Goal: Task Accomplishment & Management: Complete application form

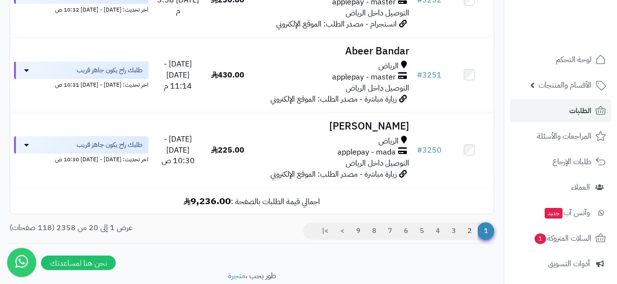
scroll to position [1585, 0]
click at [469, 223] on link "2" at bounding box center [469, 231] width 16 height 17
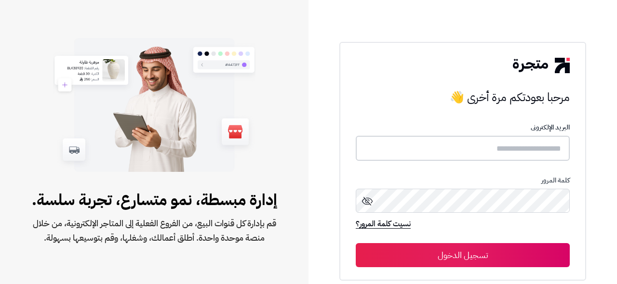
type input "**********"
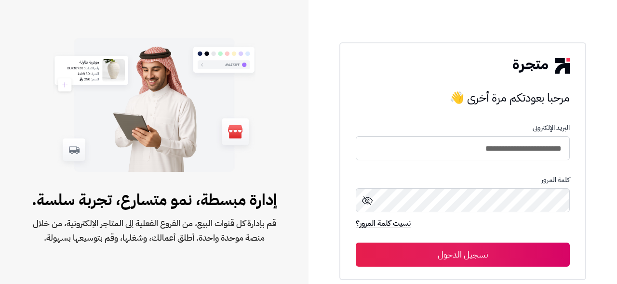
click at [413, 256] on button "تسجيل الدخول" at bounding box center [463, 255] width 214 height 24
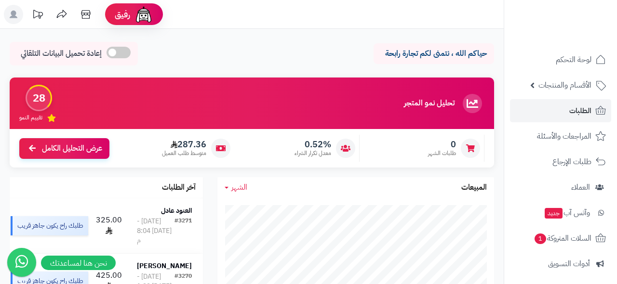
click at [559, 109] on link "الطلبات" at bounding box center [560, 110] width 101 height 23
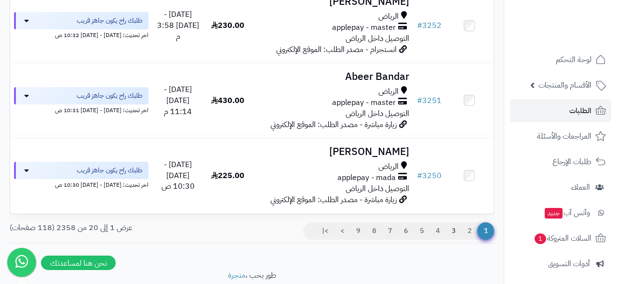
scroll to position [1559, 0]
click at [470, 223] on link "2" at bounding box center [469, 231] width 16 height 17
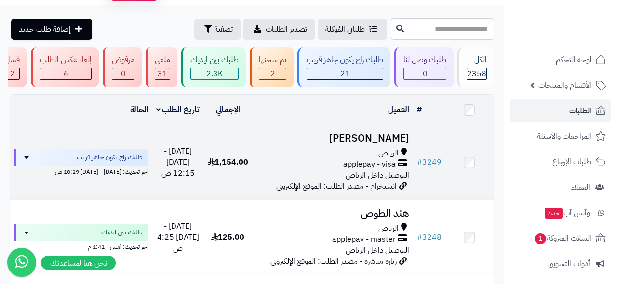
scroll to position [22, 0]
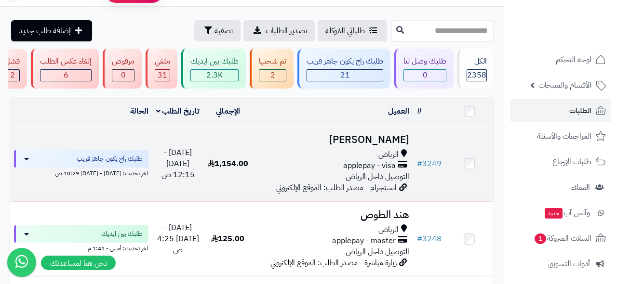
click at [374, 139] on h3 "leen alzamil" at bounding box center [332, 139] width 153 height 11
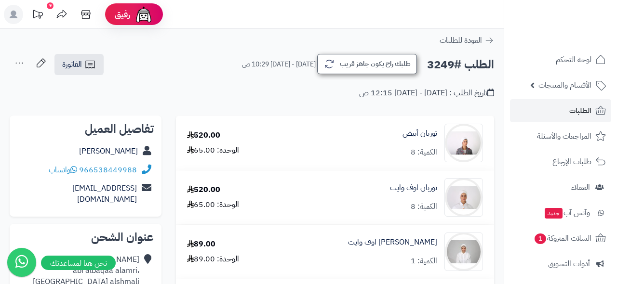
click at [364, 64] on button "طلبك راح يكون جاهز قريب" at bounding box center [367, 64] width 100 height 20
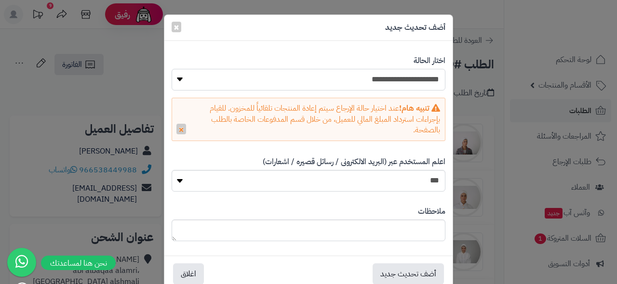
select select "*"
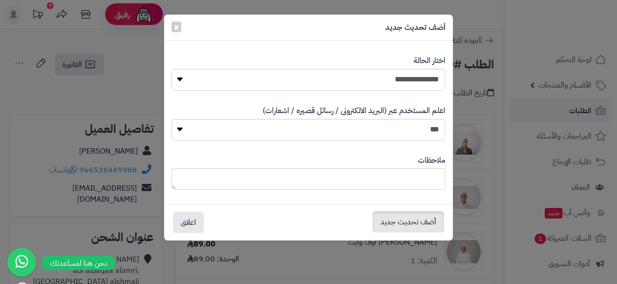
click at [401, 220] on button "أضف تحديث جديد" at bounding box center [407, 222] width 71 height 21
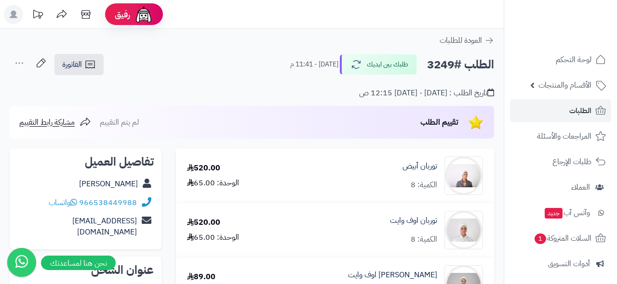
click at [559, 114] on link "الطلبات" at bounding box center [560, 110] width 101 height 23
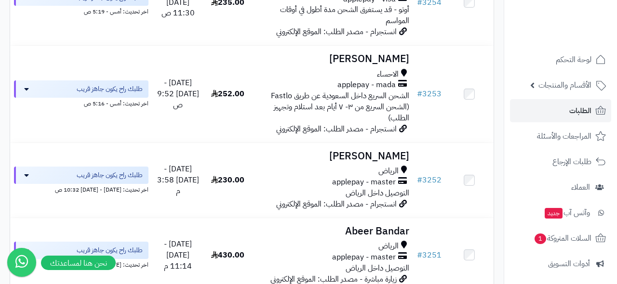
scroll to position [1559, 0]
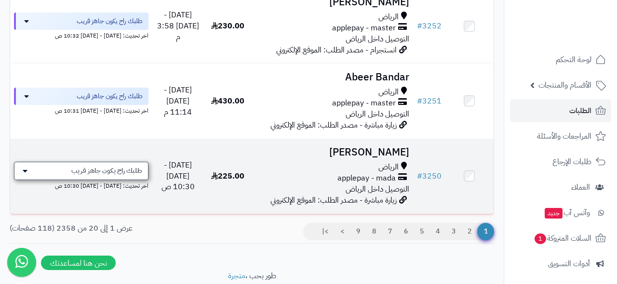
click at [116, 166] on span "طلبك راح يكون جاهز قريب" at bounding box center [106, 171] width 71 height 10
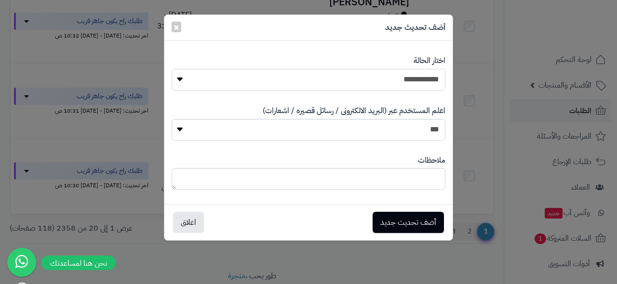
select select "*"
click at [400, 221] on button "أضف تحديث جديد" at bounding box center [407, 222] width 71 height 21
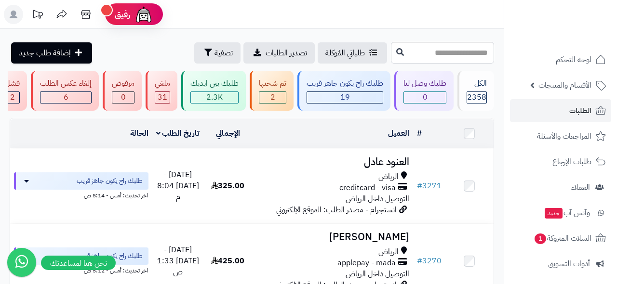
scroll to position [1559, 0]
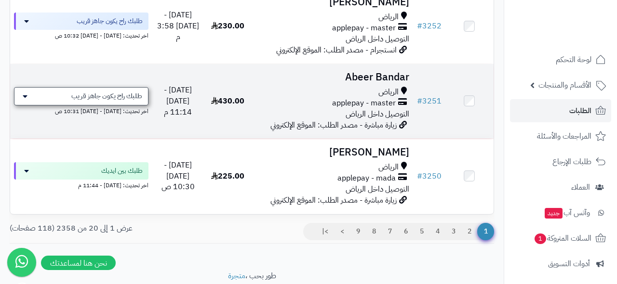
click at [100, 92] on span "طلبك راح يكون جاهز قريب" at bounding box center [106, 97] width 71 height 10
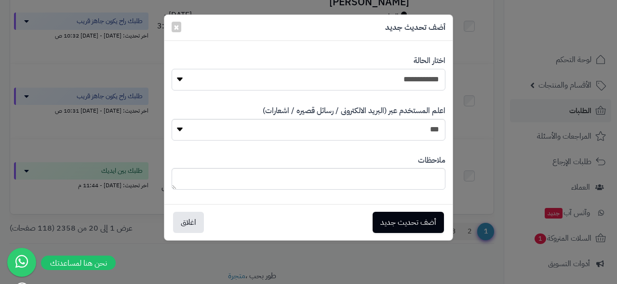
select select "*"
click at [407, 221] on button "أضف تحديث جديد" at bounding box center [407, 222] width 71 height 21
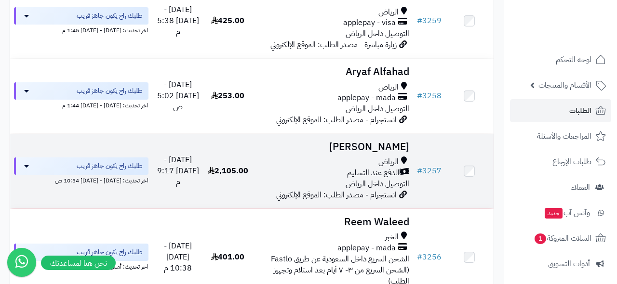
scroll to position [953, 0]
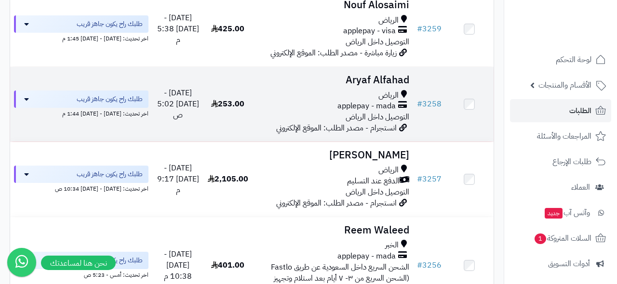
click at [379, 75] on h3 "Aryaf Alfahad" at bounding box center [332, 80] width 153 height 11
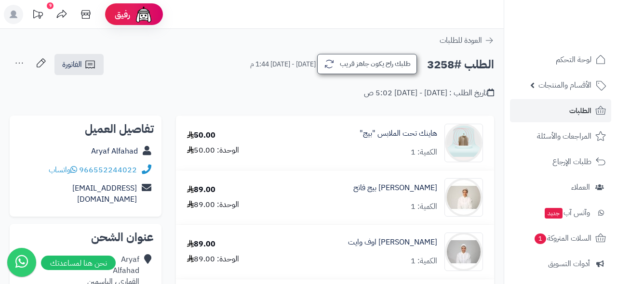
click at [372, 61] on button "طلبك راح يكون جاهز قريب" at bounding box center [367, 64] width 100 height 20
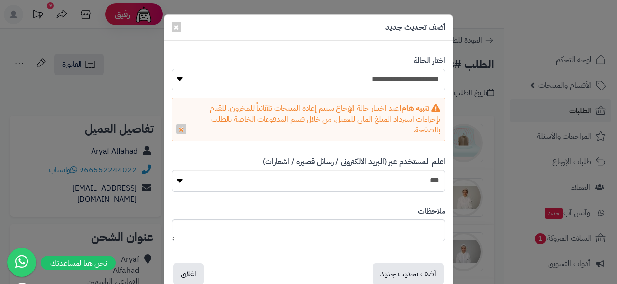
select select "*"
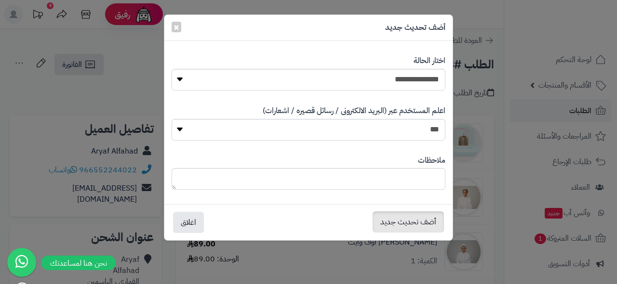
click at [409, 216] on button "أضف تحديث جديد" at bounding box center [407, 222] width 71 height 21
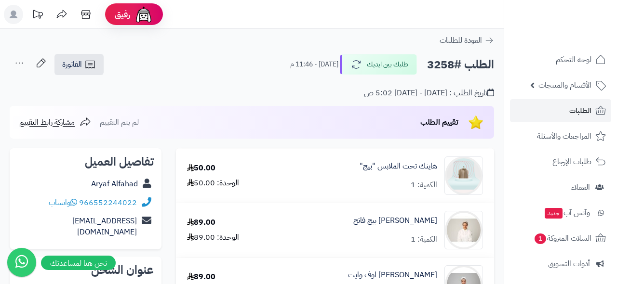
click at [566, 110] on link "الطلبات" at bounding box center [560, 110] width 101 height 23
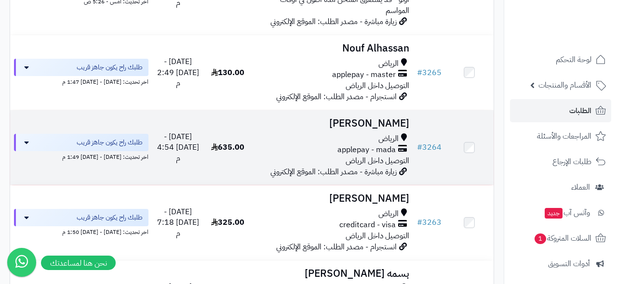
scroll to position [435, 0]
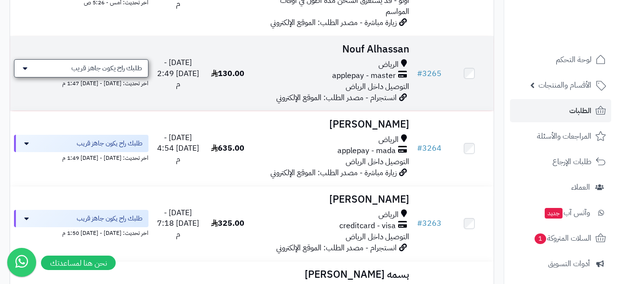
click at [97, 64] on span "طلبك راح يكون جاهز قريب" at bounding box center [106, 69] width 71 height 10
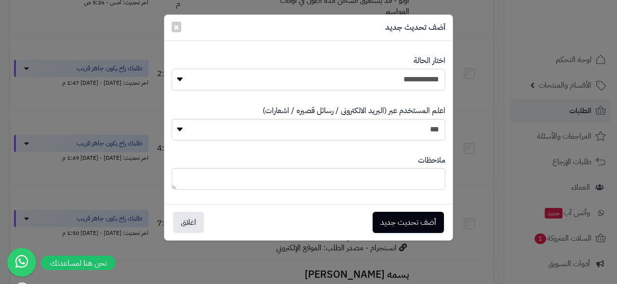
click at [384, 82] on select "**********" at bounding box center [309, 80] width 274 height 22
select select "*"
click at [418, 221] on button "أضف تحديث جديد" at bounding box center [407, 222] width 71 height 21
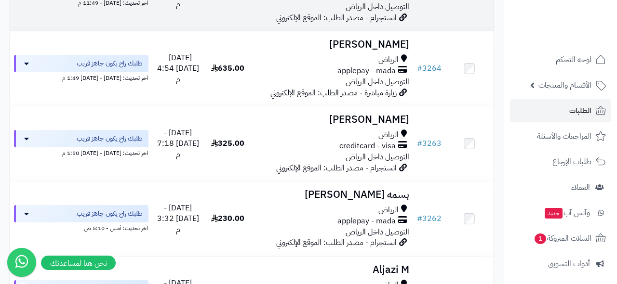
scroll to position [521, 0]
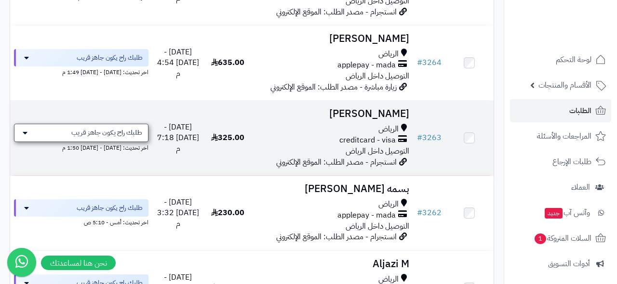
click at [126, 128] on span "طلبك راح يكون جاهز قريب" at bounding box center [106, 133] width 71 height 10
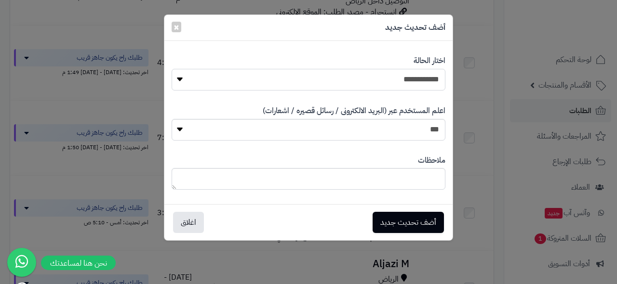
select select "*"
click at [403, 219] on button "أضف تحديث جديد" at bounding box center [407, 222] width 71 height 21
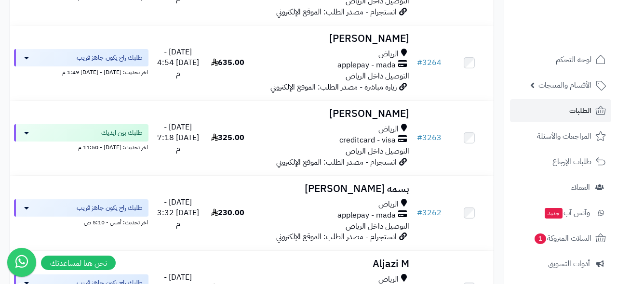
scroll to position [521, 0]
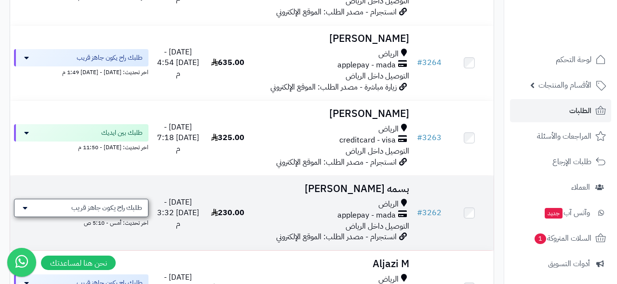
click at [100, 203] on span "طلبك راح يكون جاهز قريب" at bounding box center [106, 208] width 71 height 10
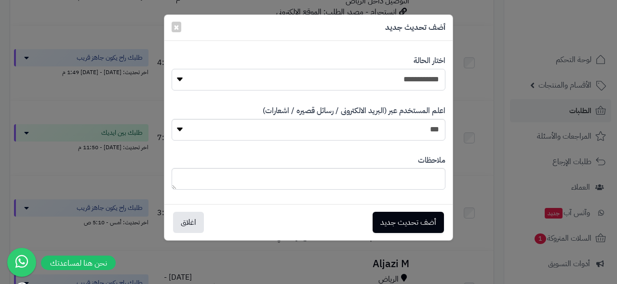
click at [395, 79] on select "**********" at bounding box center [309, 80] width 274 height 22
select select "*"
click at [387, 224] on button "أضف تحديث جديد" at bounding box center [407, 222] width 71 height 21
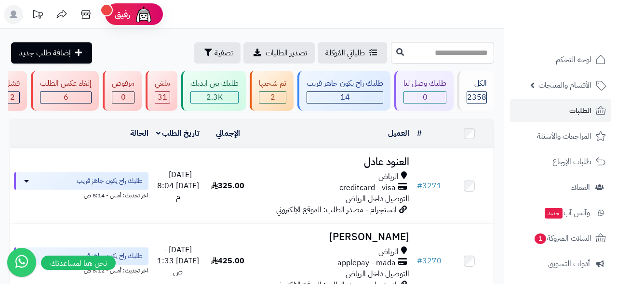
scroll to position [521, 0]
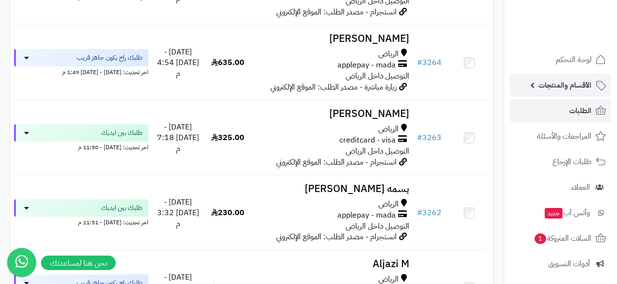
click at [558, 87] on span "الأقسام والمنتجات" at bounding box center [564, 85] width 53 height 13
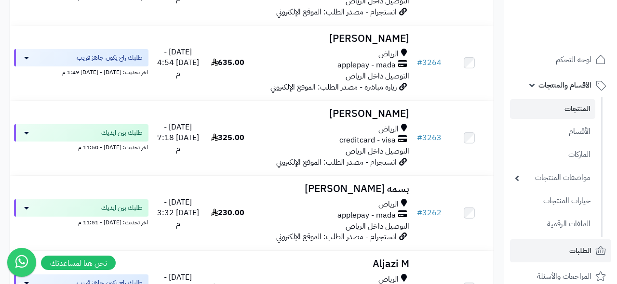
click at [565, 108] on link "المنتجات" at bounding box center [552, 109] width 85 height 20
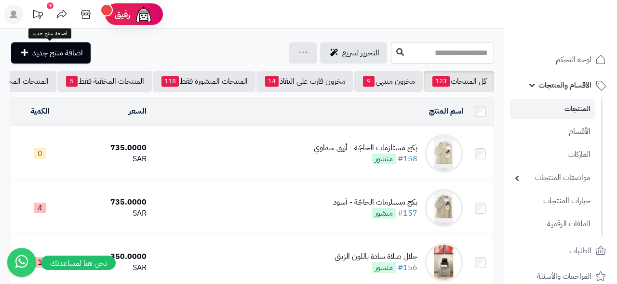
click at [71, 54] on span "اضافة منتج جديد" at bounding box center [57, 53] width 51 height 12
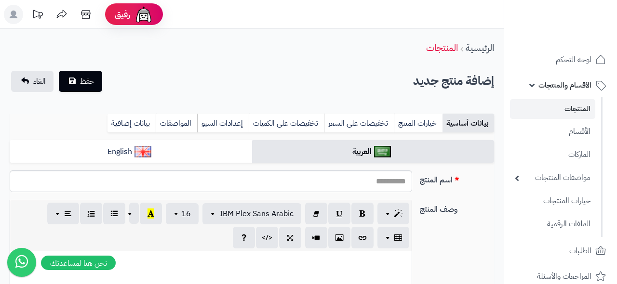
select select
click at [391, 180] on input "اسم المنتج" at bounding box center [211, 182] width 402 height 22
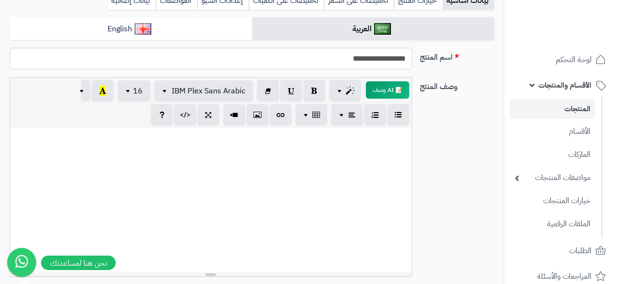
scroll to position [138, 0]
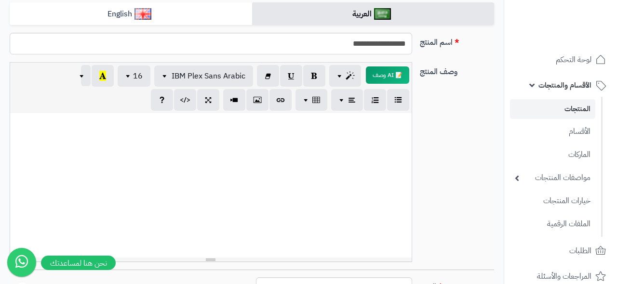
type input "**********"
click at [383, 137] on div at bounding box center [210, 185] width 401 height 145
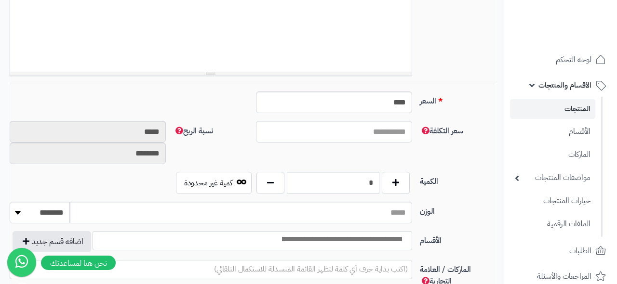
scroll to position [327, 0]
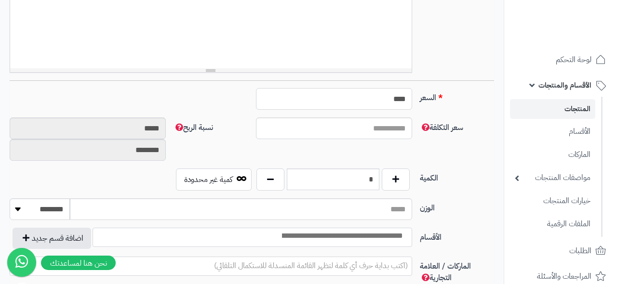
drag, startPoint x: 385, startPoint y: 100, endPoint x: 426, endPoint y: 97, distance: 41.6
click at [426, 97] on div "السعر **** اختار الضريبة اولا لحساب السعر" at bounding box center [252, 102] width 492 height 29
type input "**"
drag, startPoint x: 360, startPoint y: 178, endPoint x: 376, endPoint y: 178, distance: 15.4
click at [376, 178] on input "*" at bounding box center [333, 180] width 93 height 22
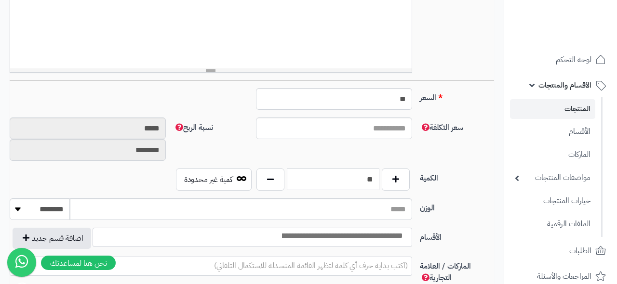
type input "**"
click at [473, 178] on label "الكمية" at bounding box center [457, 176] width 82 height 15
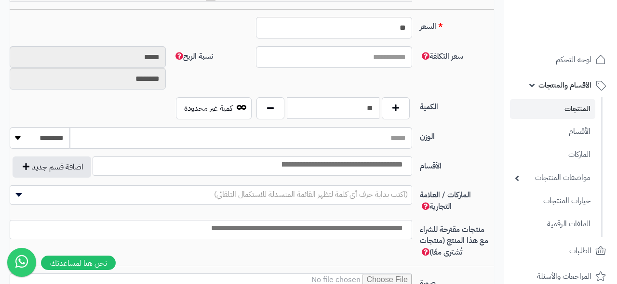
scroll to position [402, 0]
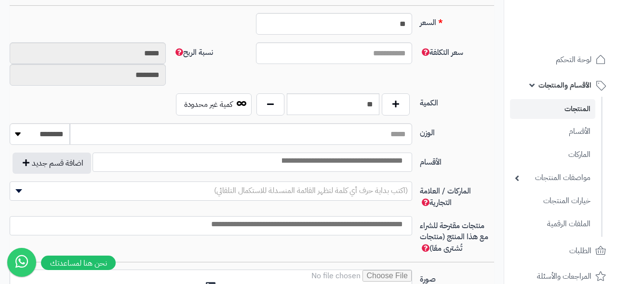
click at [369, 161] on input "search" at bounding box center [341, 161] width 135 height 11
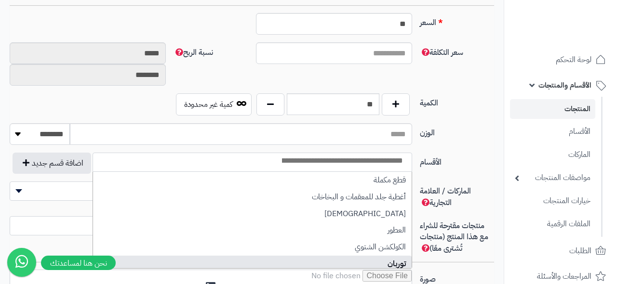
select select "**"
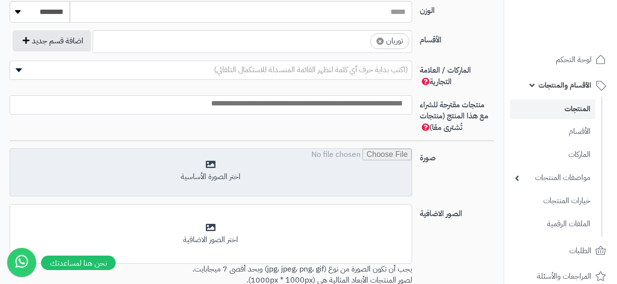
scroll to position [532, 0]
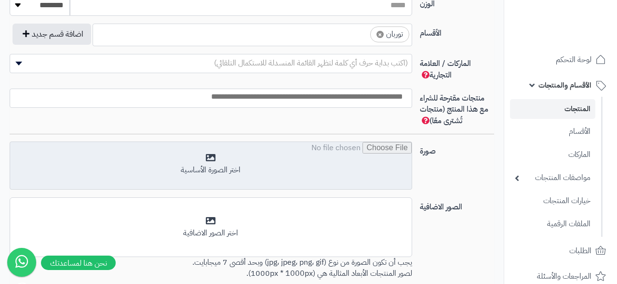
click at [214, 160] on input "file" at bounding box center [210, 166] width 401 height 48
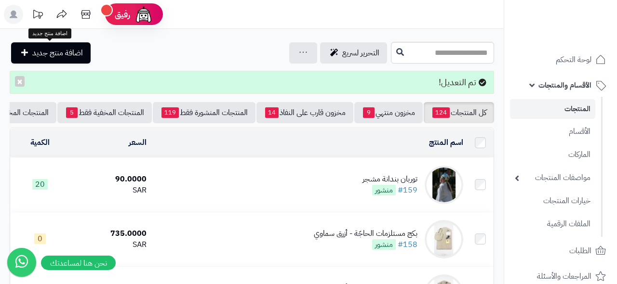
click at [79, 53] on span "اضافة منتج جديد" at bounding box center [57, 53] width 51 height 12
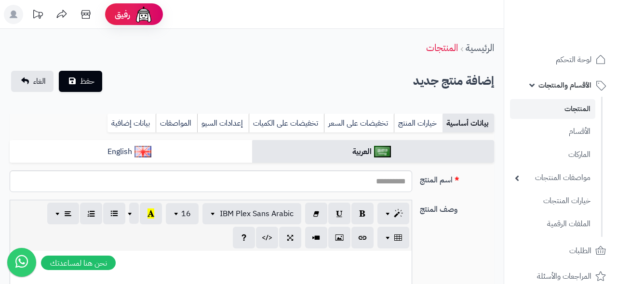
select select
paste div
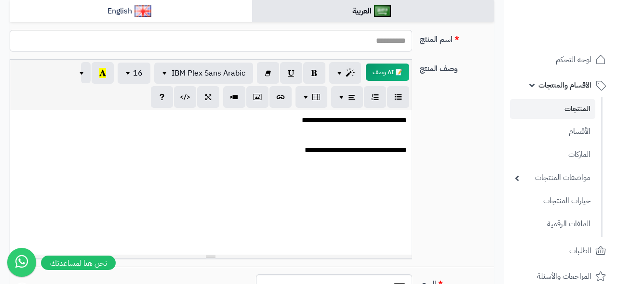
scroll to position [141, 0]
click at [393, 52] on input "اسم المنتج" at bounding box center [211, 41] width 402 height 22
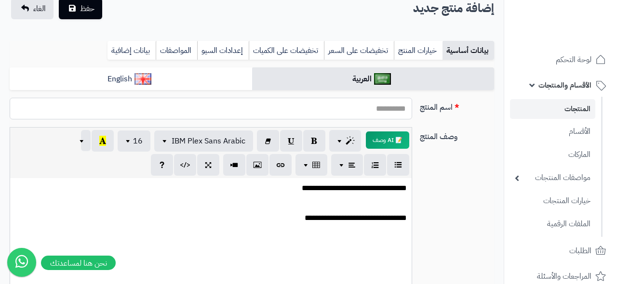
type input "*"
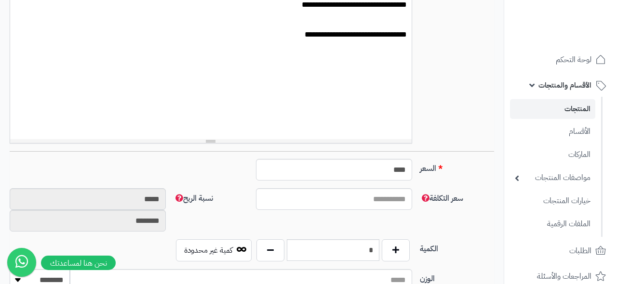
scroll to position [274, 0]
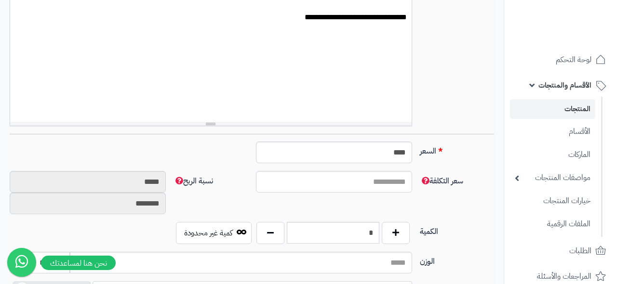
type input "**********"
drag, startPoint x: 381, startPoint y: 152, endPoint x: 420, endPoint y: 148, distance: 38.7
click at [419, 148] on div "السعر **** اختار الضريبة اولا لحساب السعر" at bounding box center [252, 156] width 492 height 29
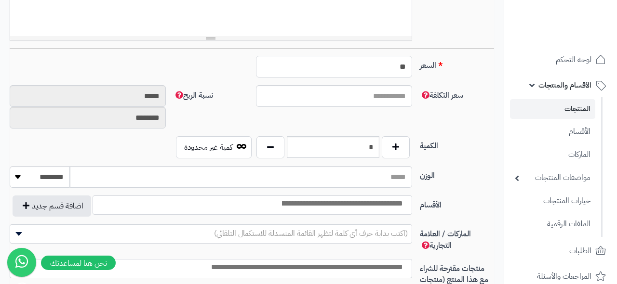
scroll to position [367, 0]
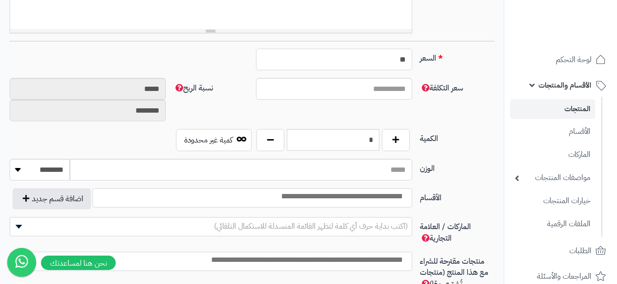
type input "**"
type input "*"
click at [402, 196] on input "search" at bounding box center [341, 196] width 135 height 11
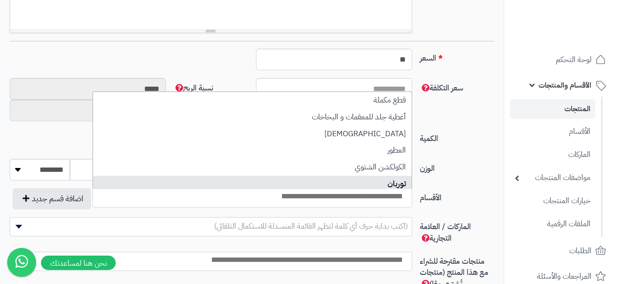
select select "**"
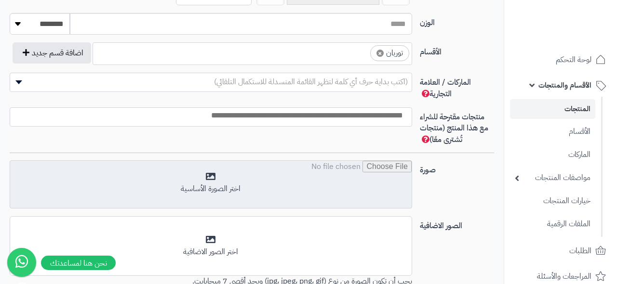
scroll to position [518, 0]
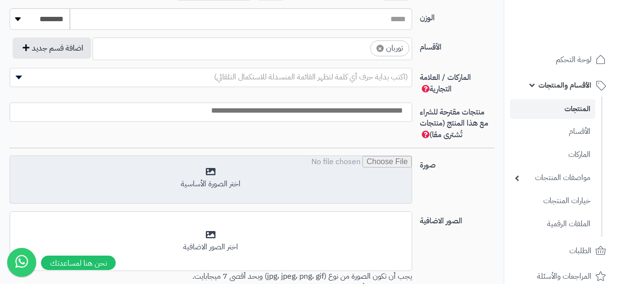
click at [280, 187] on input "file" at bounding box center [210, 180] width 401 height 48
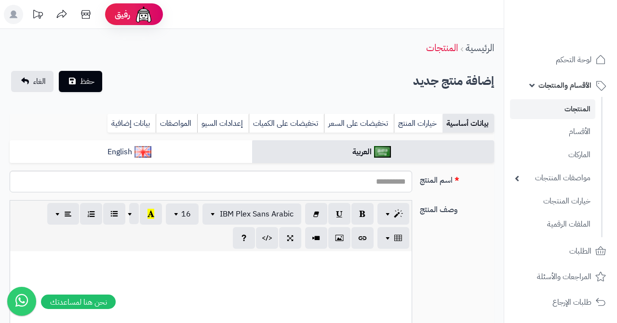
select select
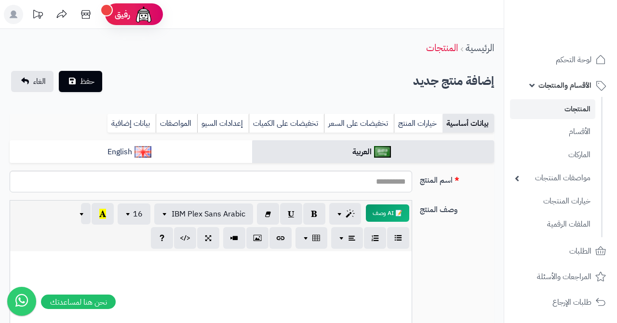
click at [357, 264] on p at bounding box center [211, 261] width 392 height 11
paste div
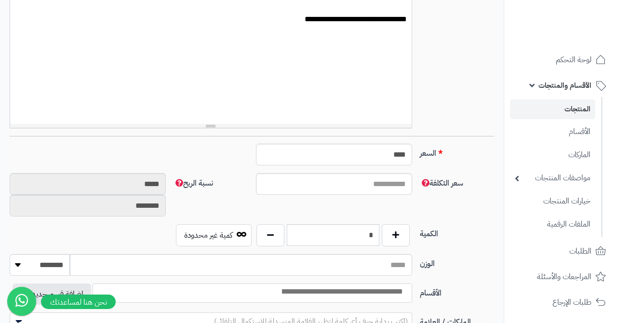
scroll to position [279, 0]
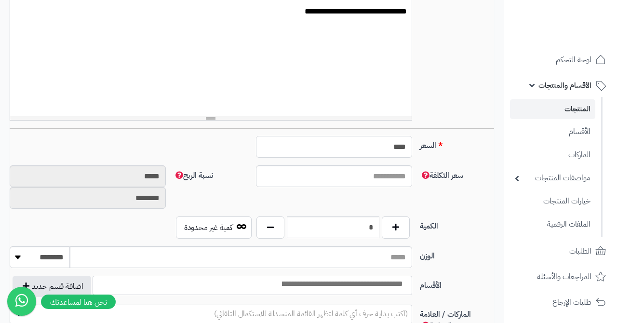
drag, startPoint x: 383, startPoint y: 151, endPoint x: 417, endPoint y: 148, distance: 34.3
click at [417, 148] on div "السعر **** اختار الضريبة اولا لحساب السعر" at bounding box center [252, 150] width 492 height 29
type input "**"
type input "*"
click at [403, 284] on input "search" at bounding box center [341, 284] width 135 height 11
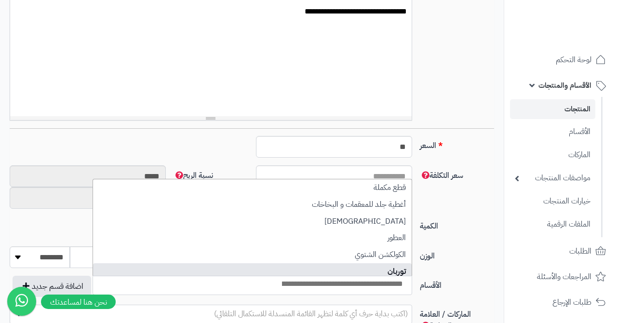
select select "**"
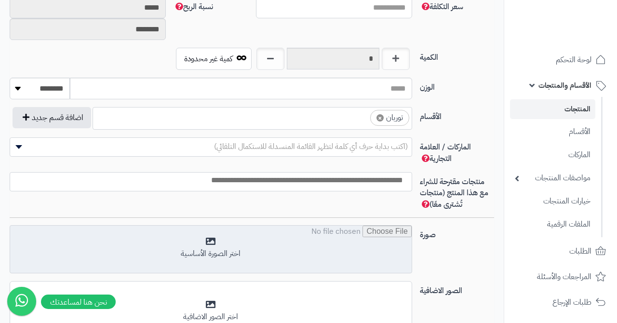
scroll to position [449, 0]
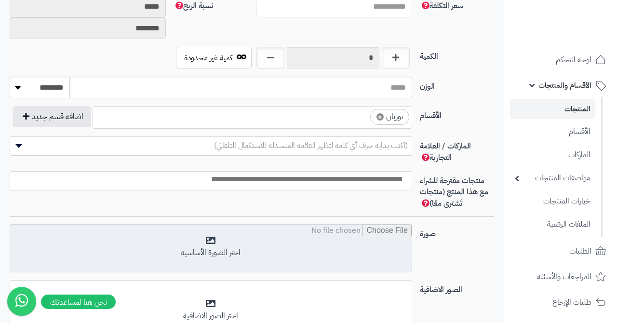
click at [256, 255] on input "file" at bounding box center [210, 249] width 401 height 48
